Goal: Check status: Check status

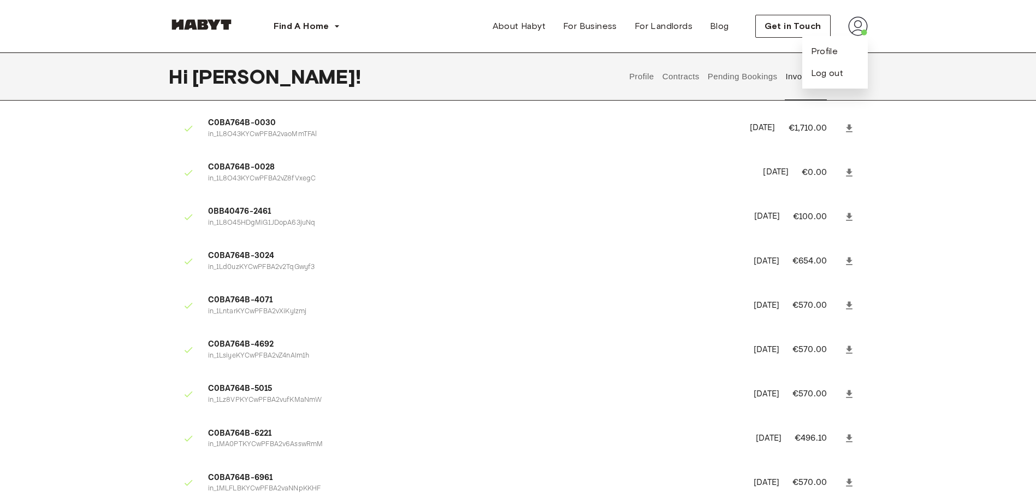
scroll to position [39, 0]
click at [845, 255] on icon at bounding box center [849, 260] width 11 height 11
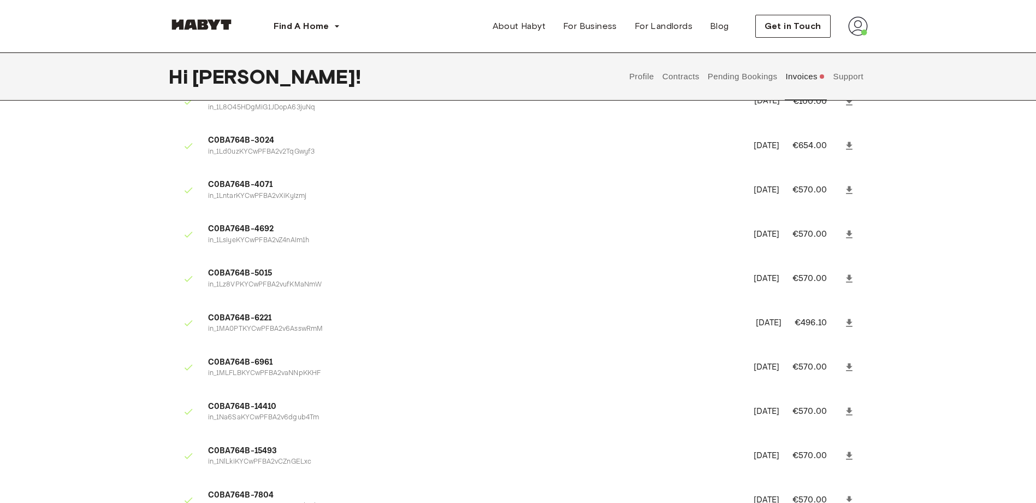
scroll to position [154, 0]
click at [849, 239] on icon at bounding box center [849, 233] width 11 height 11
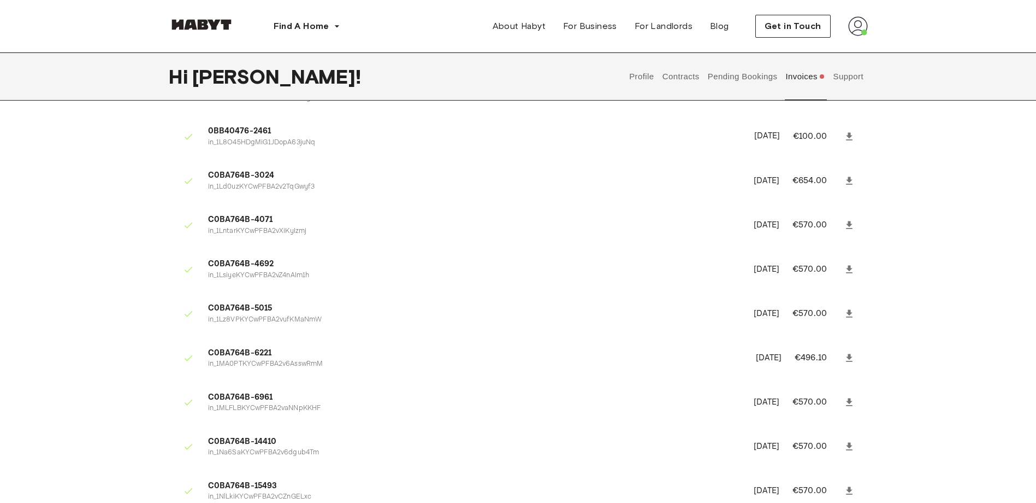
scroll to position [119, 0]
